Goal: Information Seeking & Learning: Learn about a topic

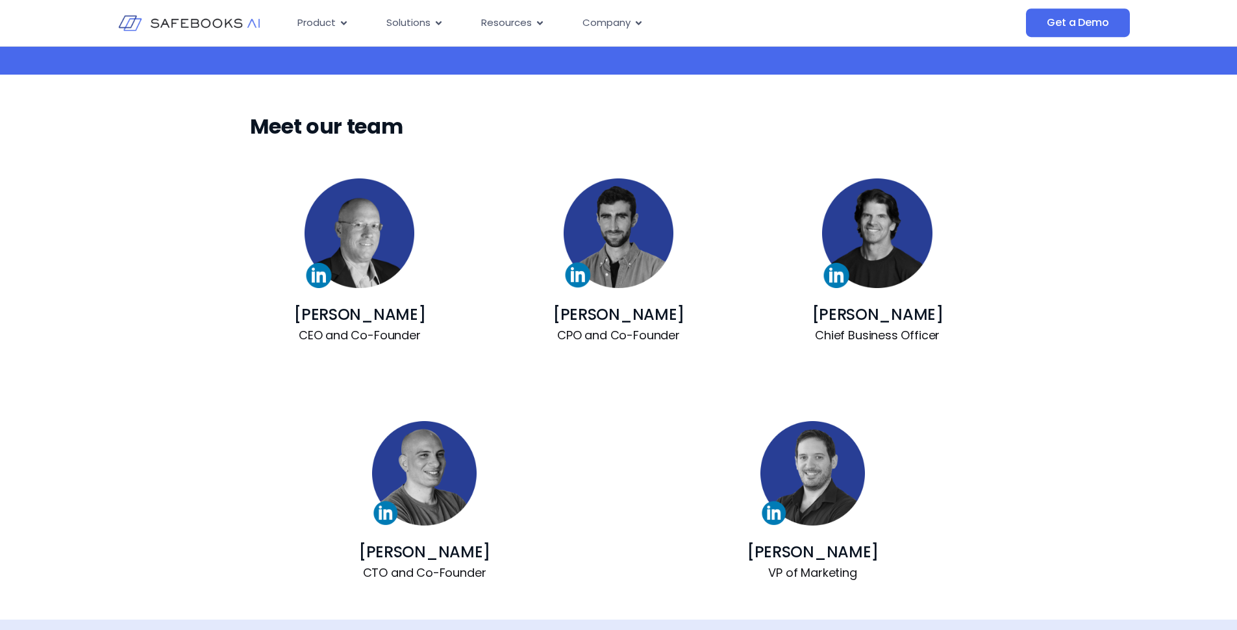
scroll to position [769, 0]
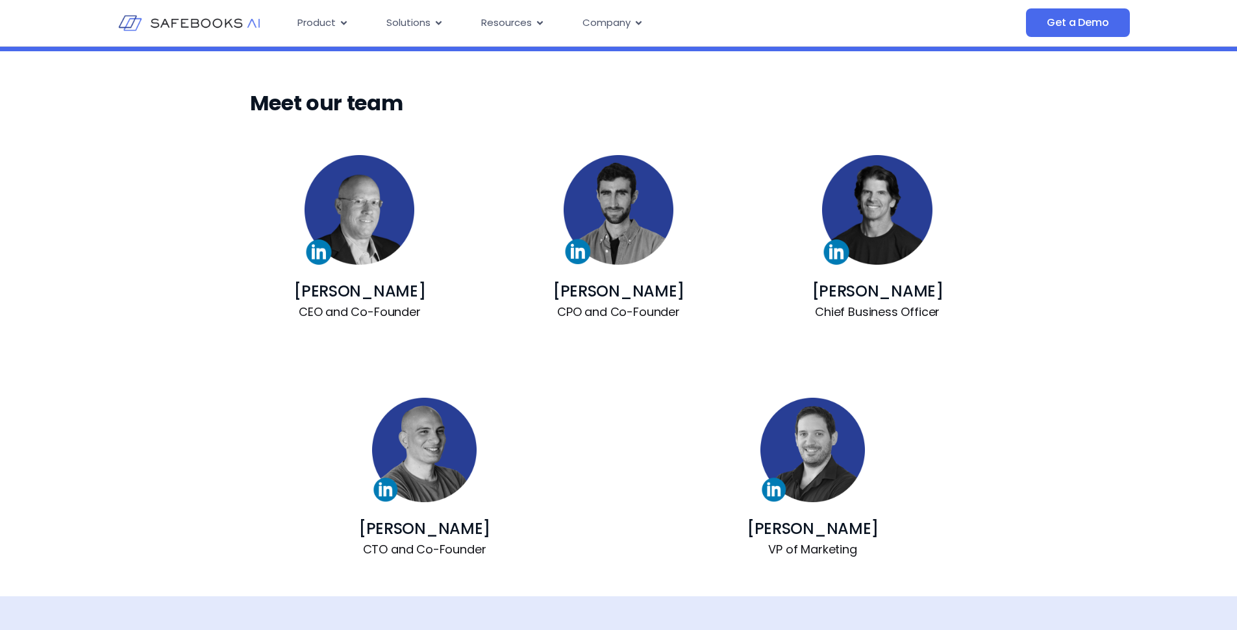
click at [841, 288] on link "[PERSON_NAME]" at bounding box center [878, 290] width 132 height 21
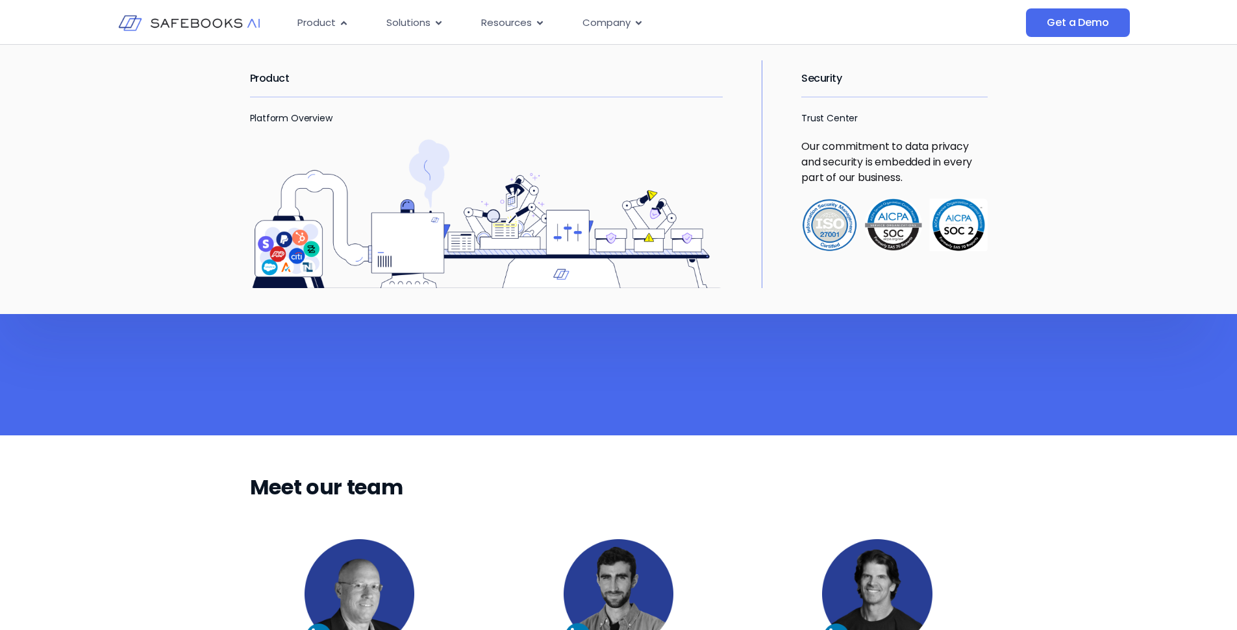
click at [269, 139] on img "Menu" at bounding box center [486, 214] width 473 height 150
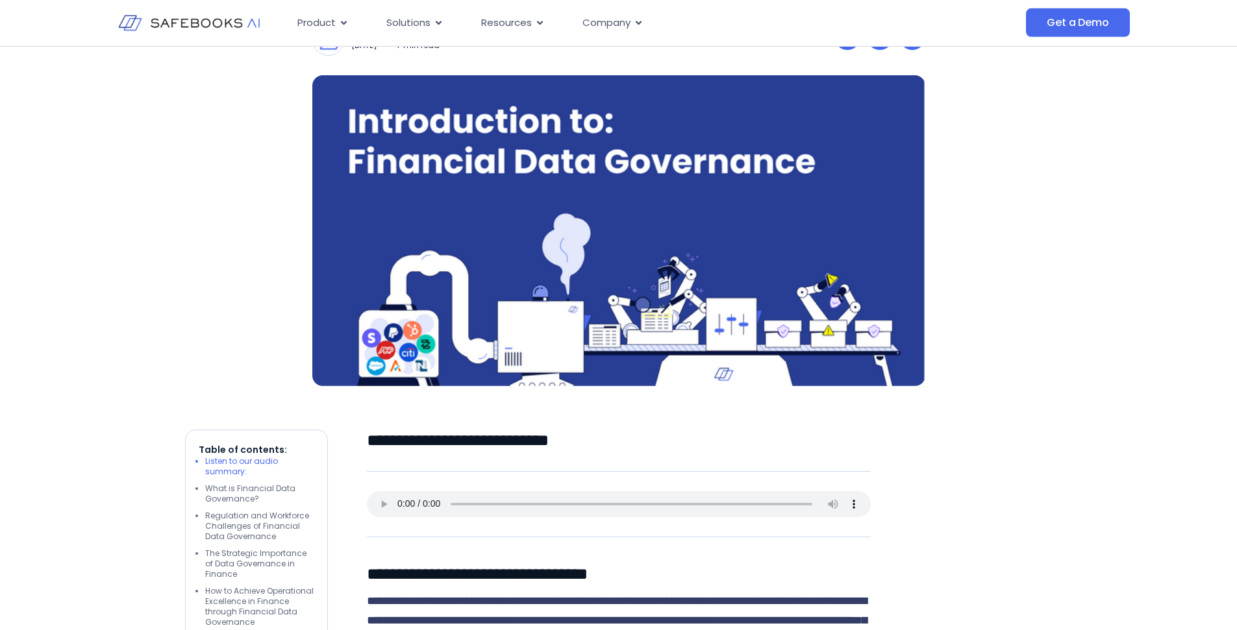
scroll to position [395, 0]
